Goal: Book appointment/travel/reservation

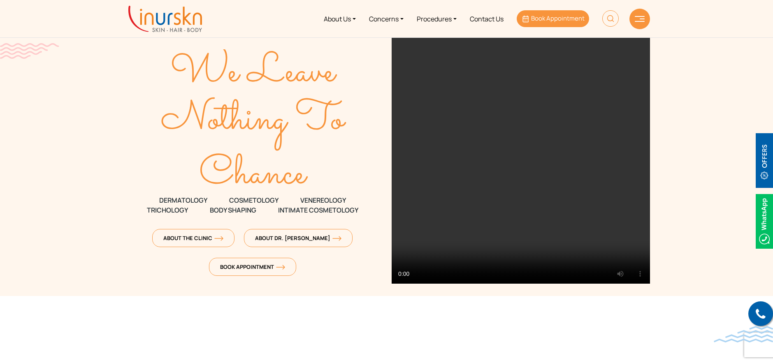
click at [545, 16] on span "Book Appointment" at bounding box center [557, 18] width 53 height 9
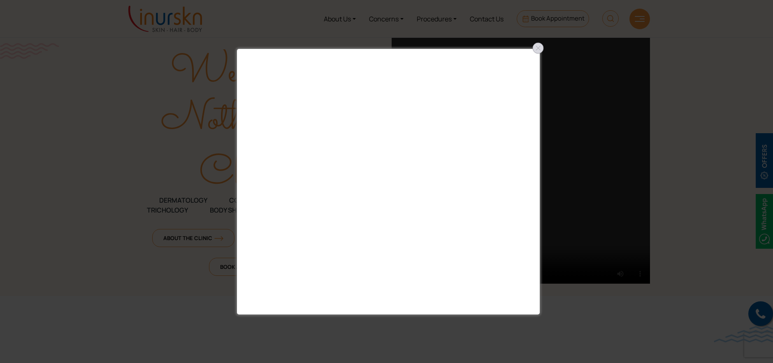
click at [539, 47] on div at bounding box center [537, 48] width 13 height 13
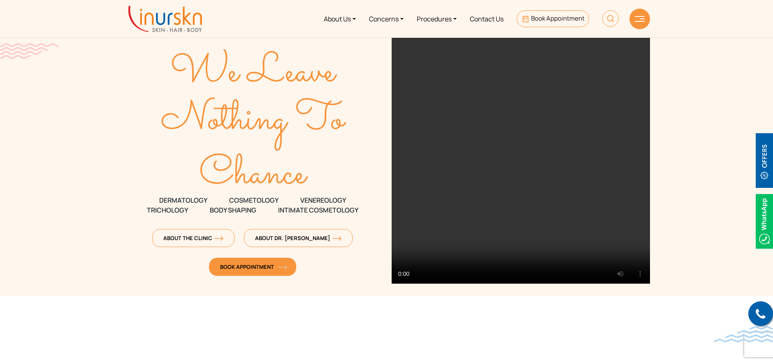
click at [236, 267] on span "Book Appointment" at bounding box center [252, 266] width 65 height 7
click at [248, 270] on span "Book Appointment" at bounding box center [252, 266] width 65 height 7
click at [236, 267] on span "Book Appointment" at bounding box center [252, 266] width 65 height 7
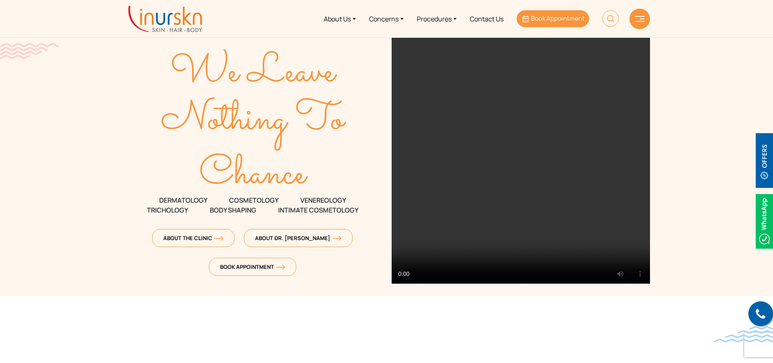
drag, startPoint x: 0, startPoint y: 0, endPoint x: 539, endPoint y: 18, distance: 539.8
click at [539, 18] on span "Book Appointment" at bounding box center [557, 18] width 53 height 9
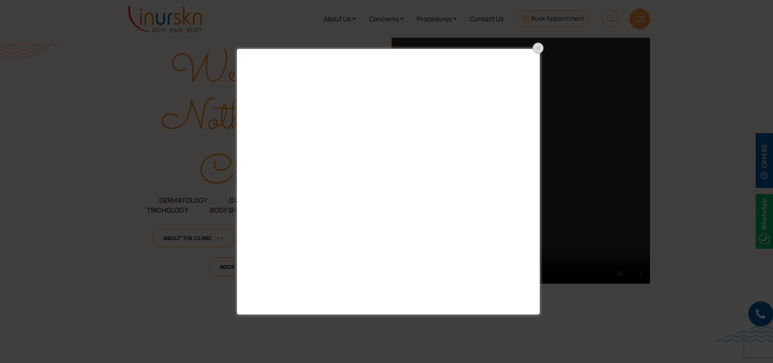
click at [538, 49] on div at bounding box center [537, 48] width 13 height 13
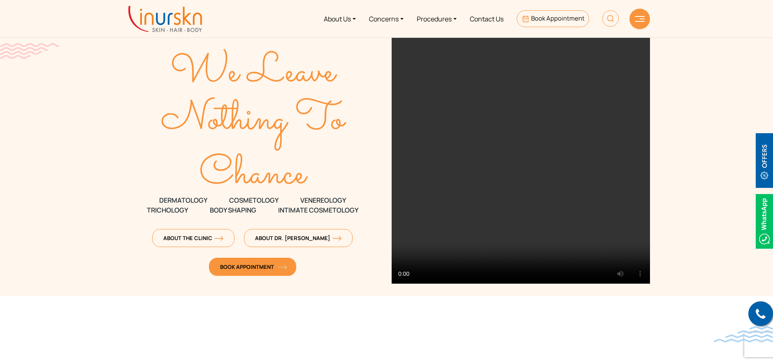
click at [252, 267] on span "Book Appointment" at bounding box center [252, 266] width 65 height 7
click at [637, 21] on img at bounding box center [639, 19] width 10 height 6
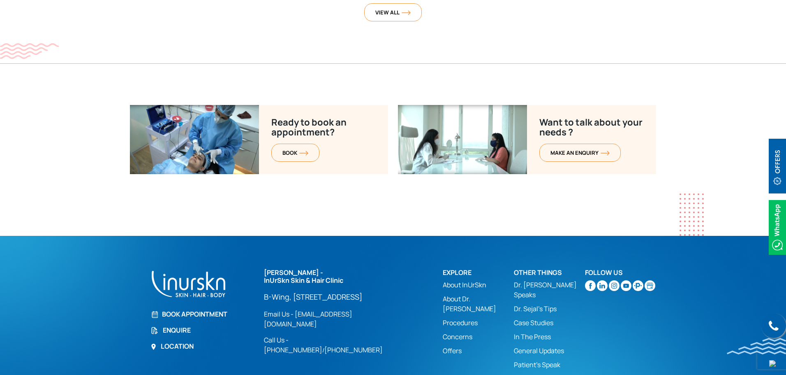
scroll to position [3251, 0]
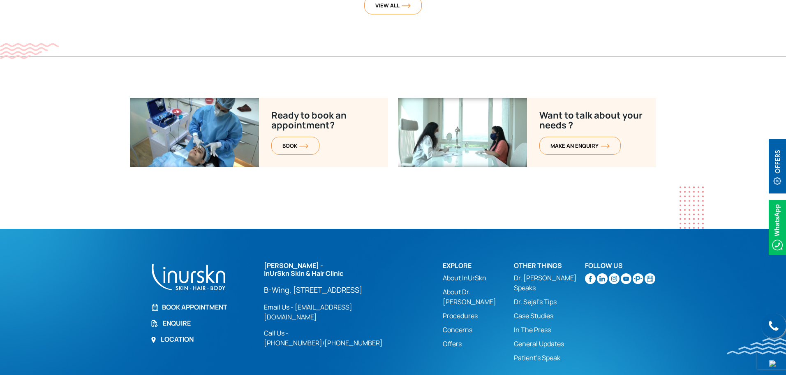
click at [186, 302] on link "Book Appointment" at bounding box center [202, 307] width 104 height 10
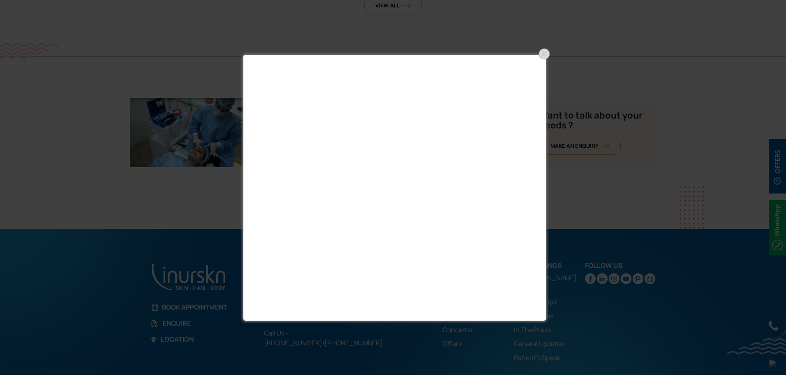
click at [546, 53] on div at bounding box center [544, 53] width 13 height 13
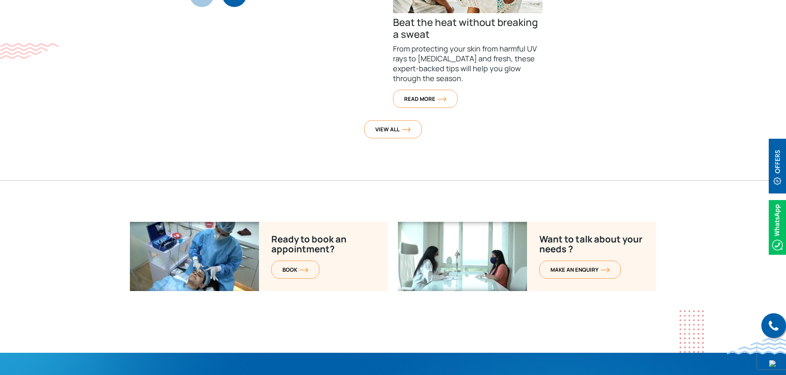
scroll to position [3169, 0]
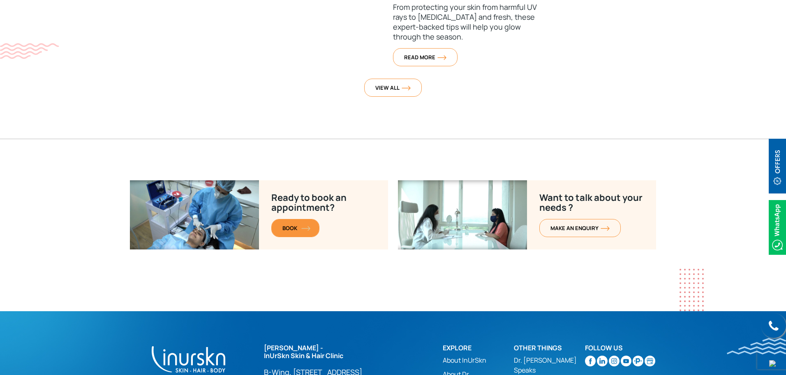
click at [292, 224] on span "BOOK" at bounding box center [295, 227] width 26 height 7
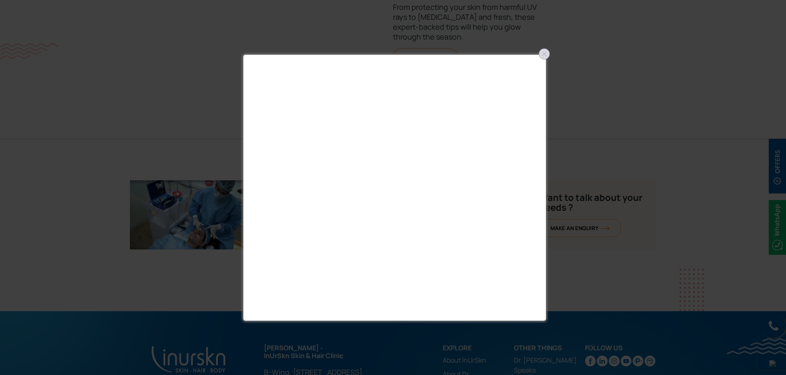
click at [542, 55] on div at bounding box center [544, 53] width 13 height 13
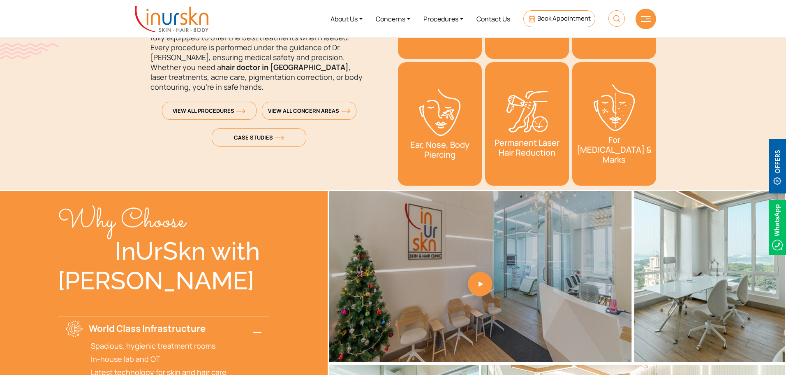
scroll to position [1277, 0]
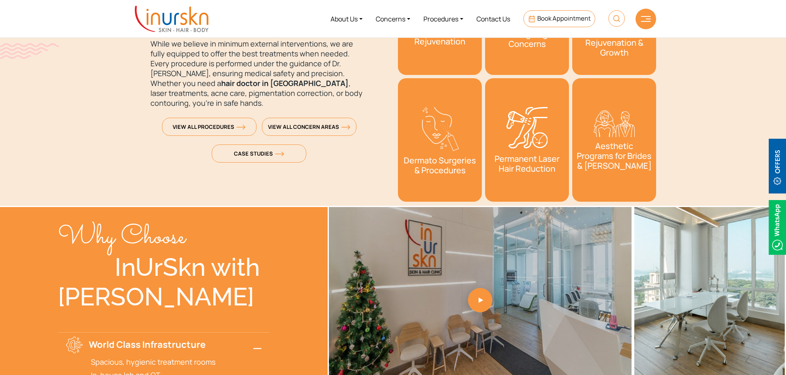
click at [516, 155] on h3 "Permanent Laser Hair Reduction" at bounding box center [527, 164] width 76 height 20
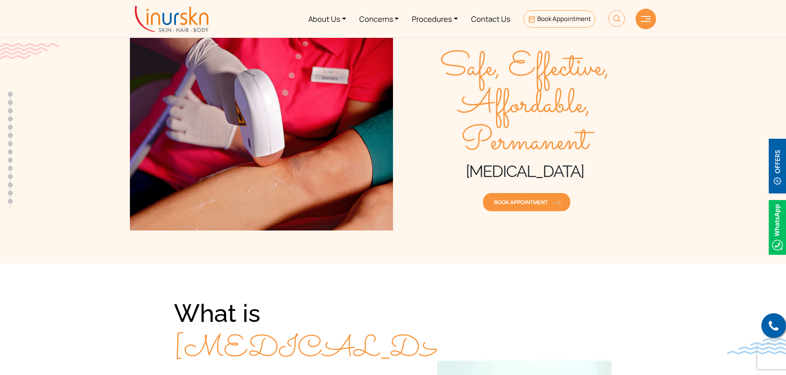
click at [511, 206] on link "Book Appointment" at bounding box center [526, 202] width 87 height 18
click at [781, 177] on img at bounding box center [777, 166] width 17 height 55
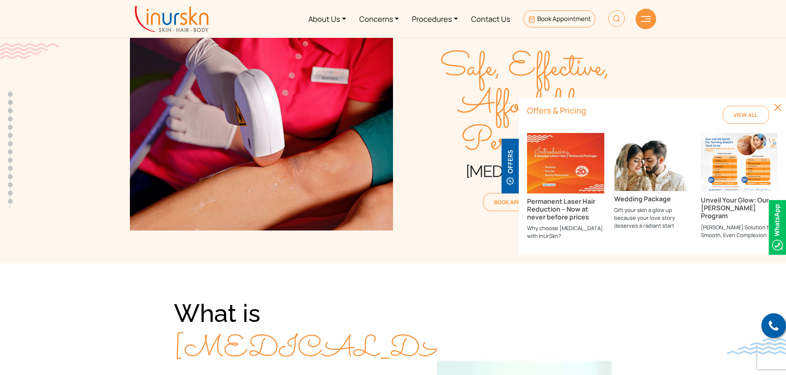
click at [570, 213] on h3 "Permanent Laser Hair Reduction – Now at never before prices" at bounding box center [565, 209] width 77 height 24
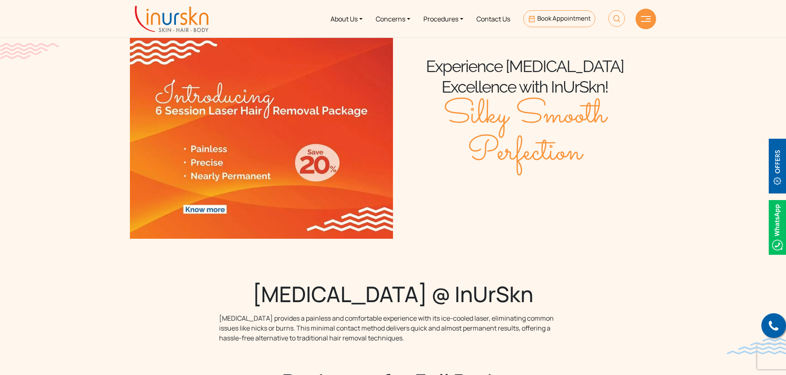
click at [211, 209] on img at bounding box center [261, 136] width 263 height 206
click at [320, 168] on img at bounding box center [261, 136] width 263 height 206
click at [332, 168] on img at bounding box center [261, 136] width 263 height 206
click at [197, 161] on img at bounding box center [261, 136] width 263 height 206
click at [200, 210] on img at bounding box center [261, 136] width 263 height 206
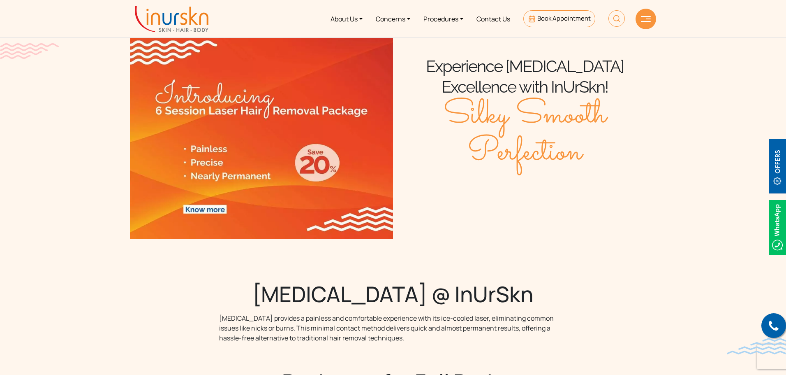
click at [200, 210] on img at bounding box center [261, 136] width 263 height 206
click at [780, 174] on img at bounding box center [777, 166] width 17 height 55
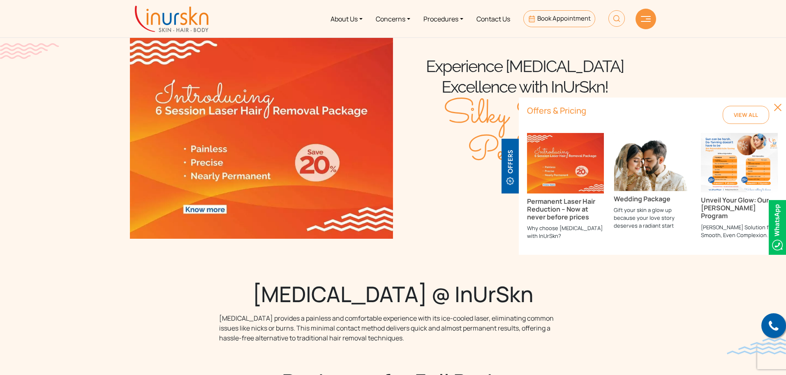
click at [553, 211] on h3 "Permanent Laser Hair Reduction – Now at never before prices" at bounding box center [565, 209] width 77 height 24
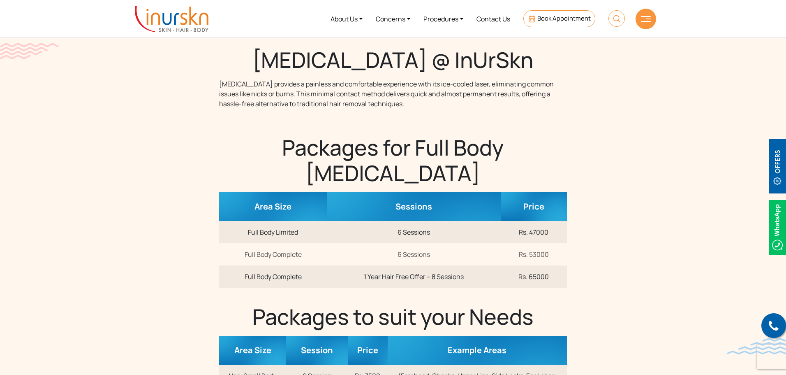
scroll to position [215, 0]
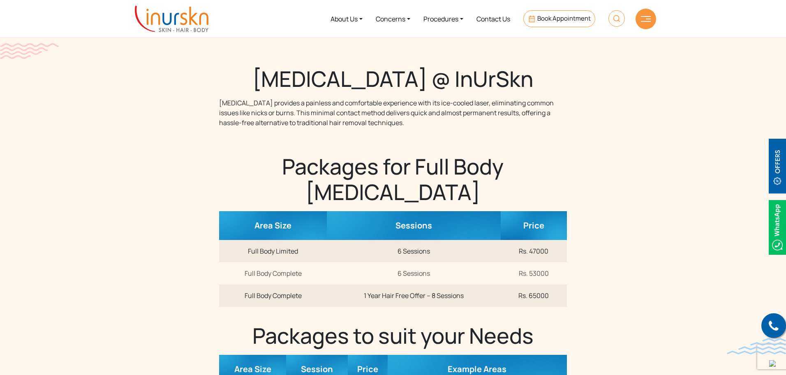
click at [778, 228] on img at bounding box center [777, 227] width 17 height 55
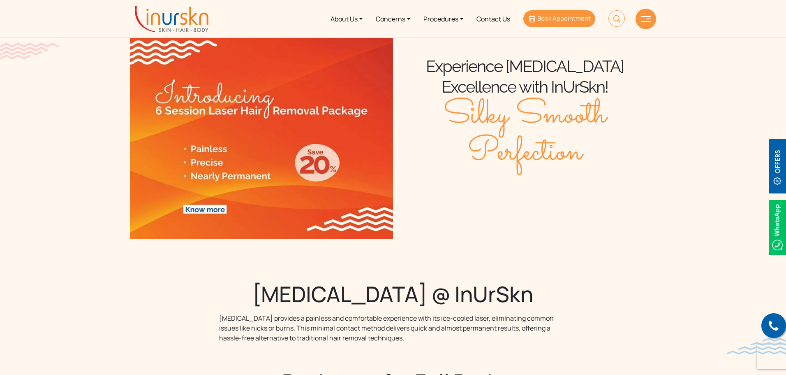
click at [560, 19] on span "Book Appointment" at bounding box center [563, 18] width 53 height 9
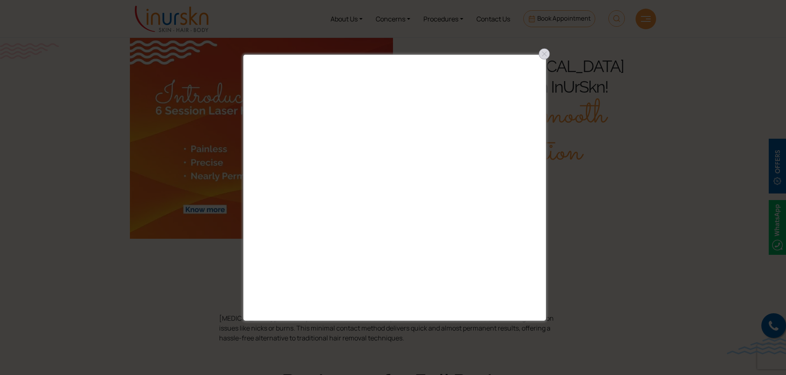
click at [544, 55] on div at bounding box center [544, 53] width 13 height 13
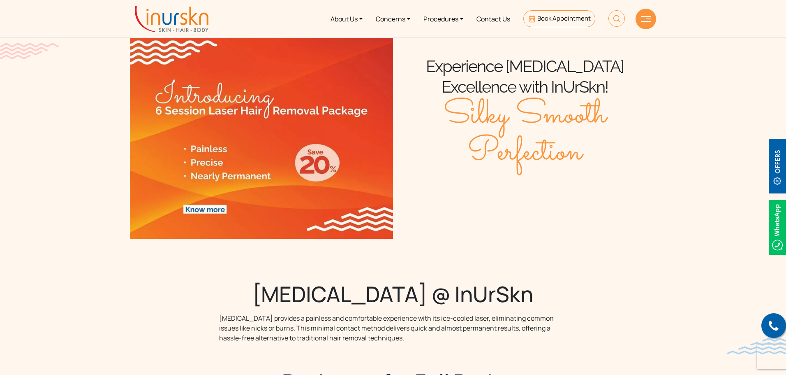
click at [644, 23] on div at bounding box center [646, 19] width 21 height 21
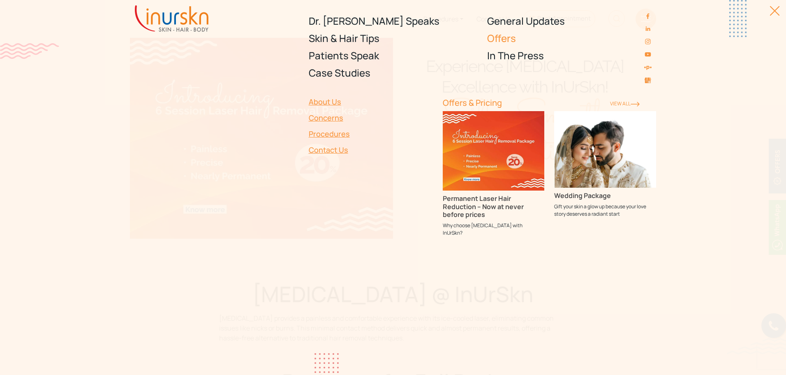
click at [505, 41] on link "Offers" at bounding box center [571, 38] width 169 height 17
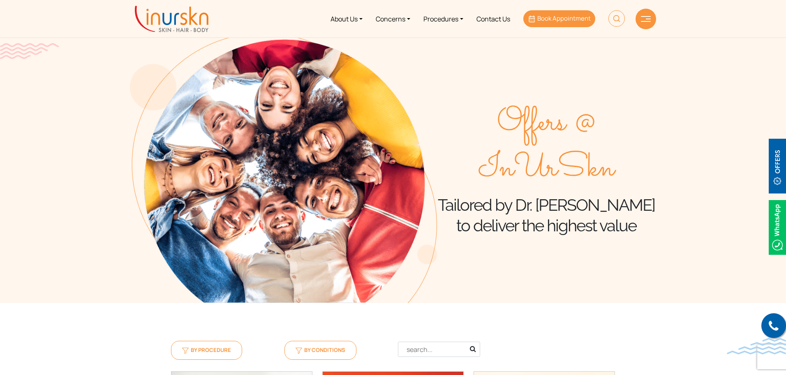
click at [543, 22] on span "Book Appointment" at bounding box center [563, 18] width 53 height 9
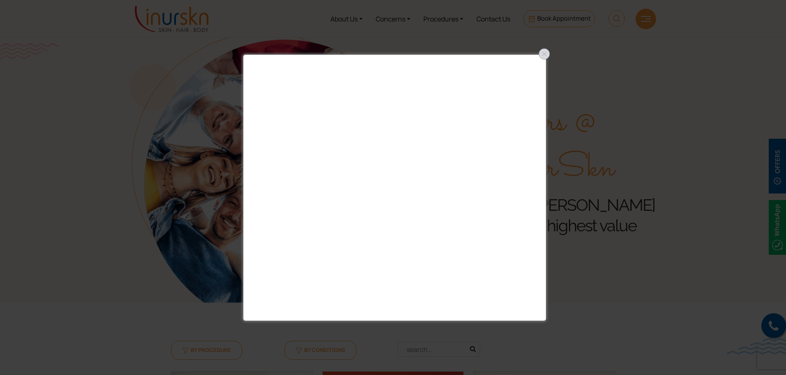
click at [545, 55] on div at bounding box center [544, 53] width 13 height 13
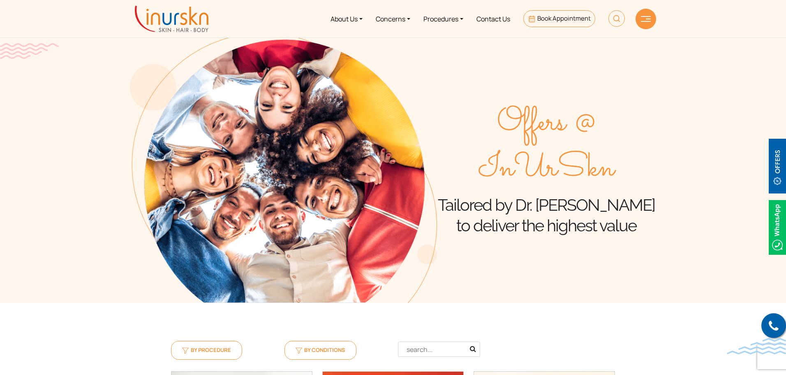
click at [643, 24] on div at bounding box center [646, 19] width 21 height 21
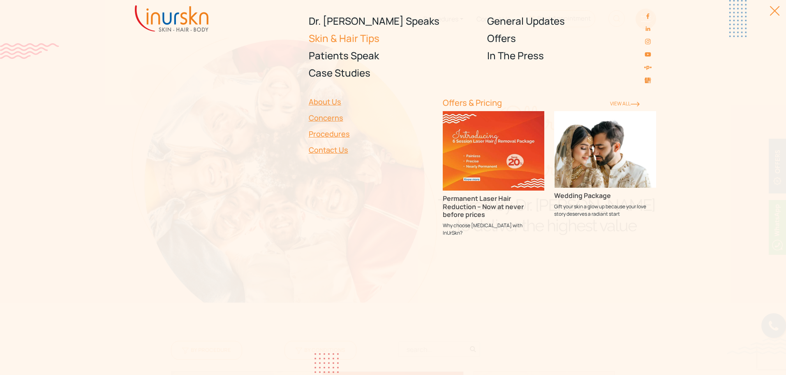
click at [348, 42] on link "Skin & Hair Tips" at bounding box center [393, 38] width 169 height 17
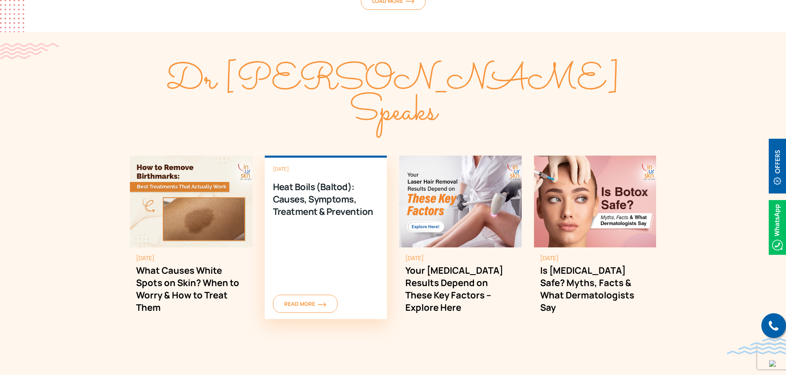
scroll to position [946, 0]
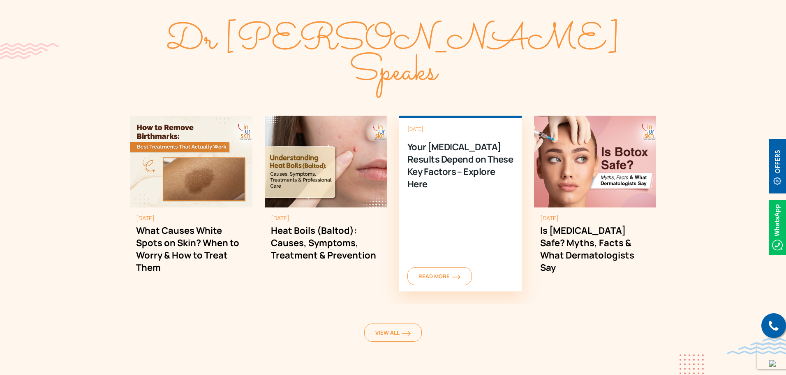
click at [460, 206] on div "[DATE] Your [MEDICAL_DATA] Results Depend on These Key Factors – Explore Here R…" at bounding box center [460, 204] width 123 height 176
click at [442, 272] on span "Read More" at bounding box center [440, 275] width 42 height 7
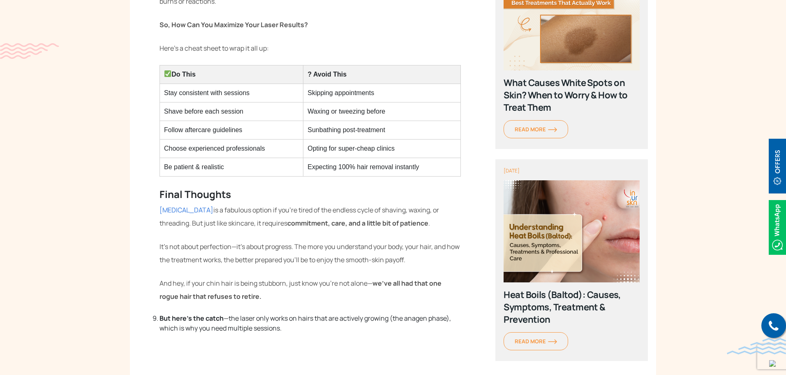
scroll to position [1645, 0]
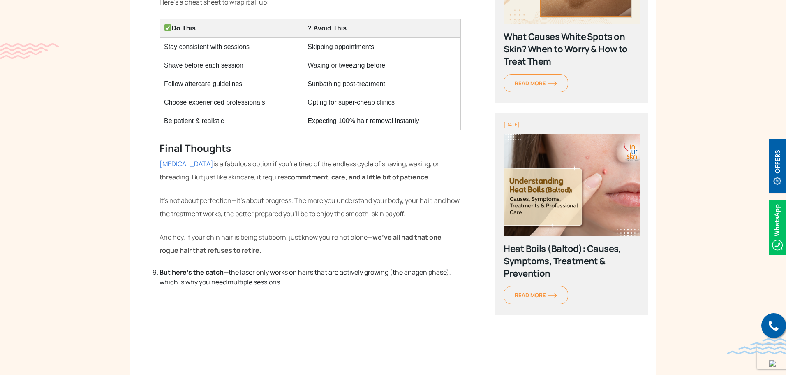
click at [782, 225] on img at bounding box center [777, 227] width 17 height 55
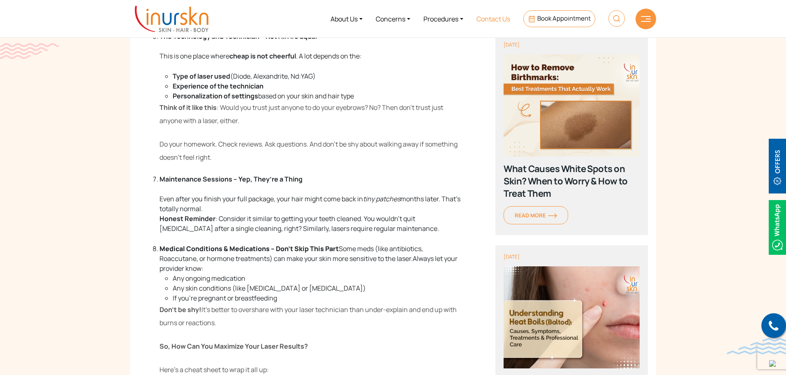
scroll to position [1265, 0]
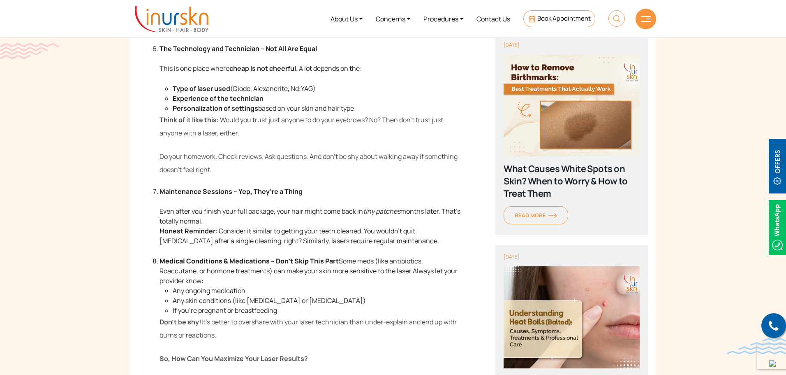
click at [647, 21] on img at bounding box center [646, 19] width 10 height 6
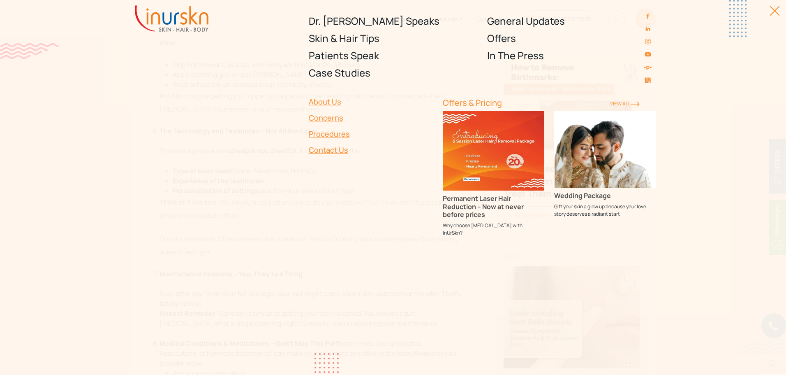
scroll to position [1060, 0]
click at [737, 9] on img at bounding box center [737, 18] width 17 height 37
